Goal: Navigation & Orientation: Find specific page/section

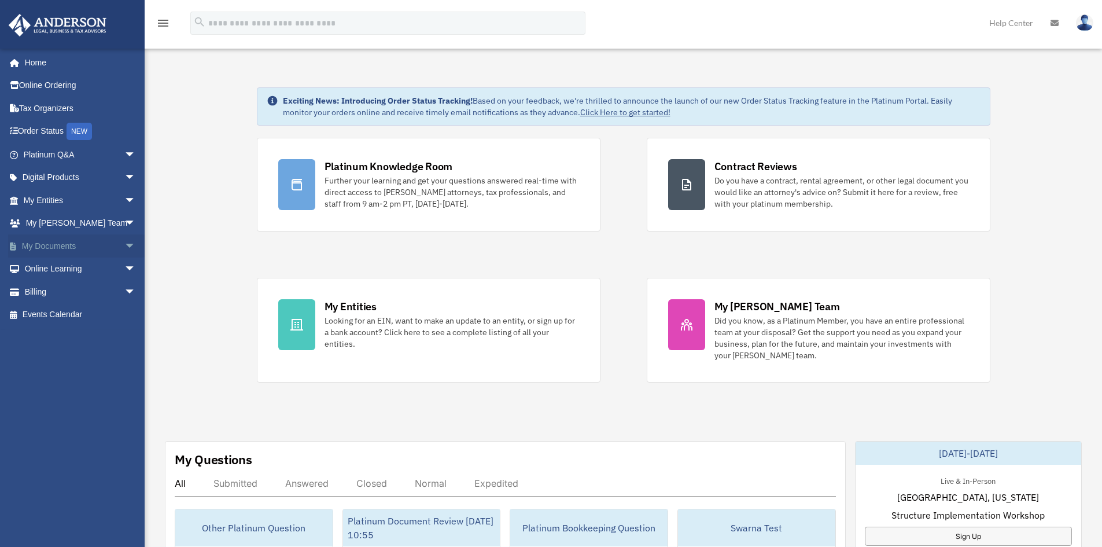
click at [65, 248] on link "My Documents arrow_drop_down" at bounding box center [80, 245] width 145 height 23
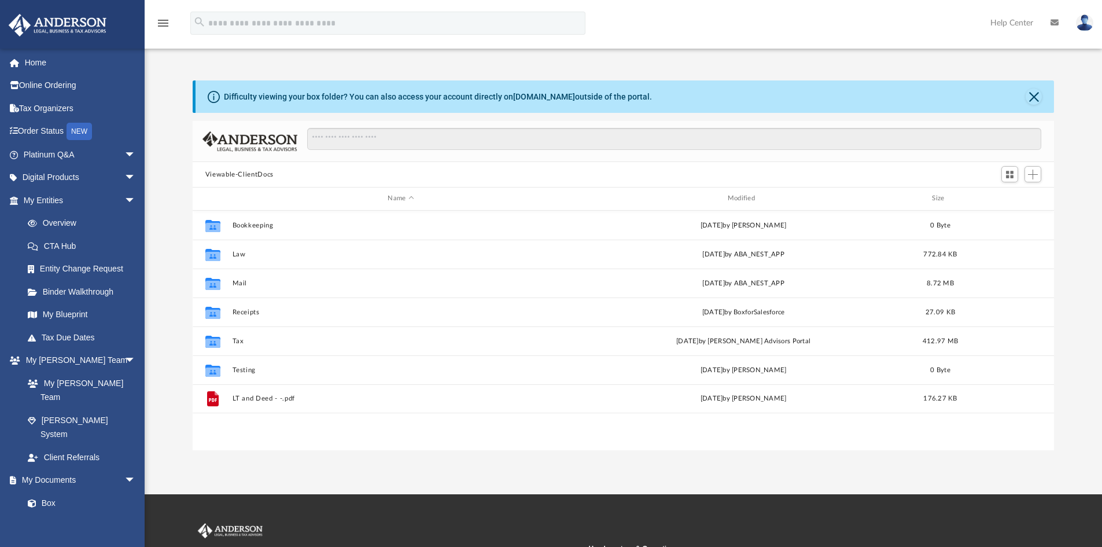
scroll to position [255, 853]
click at [44, 65] on link "Home" at bounding box center [80, 62] width 145 height 23
